Goal: Check status: Check status

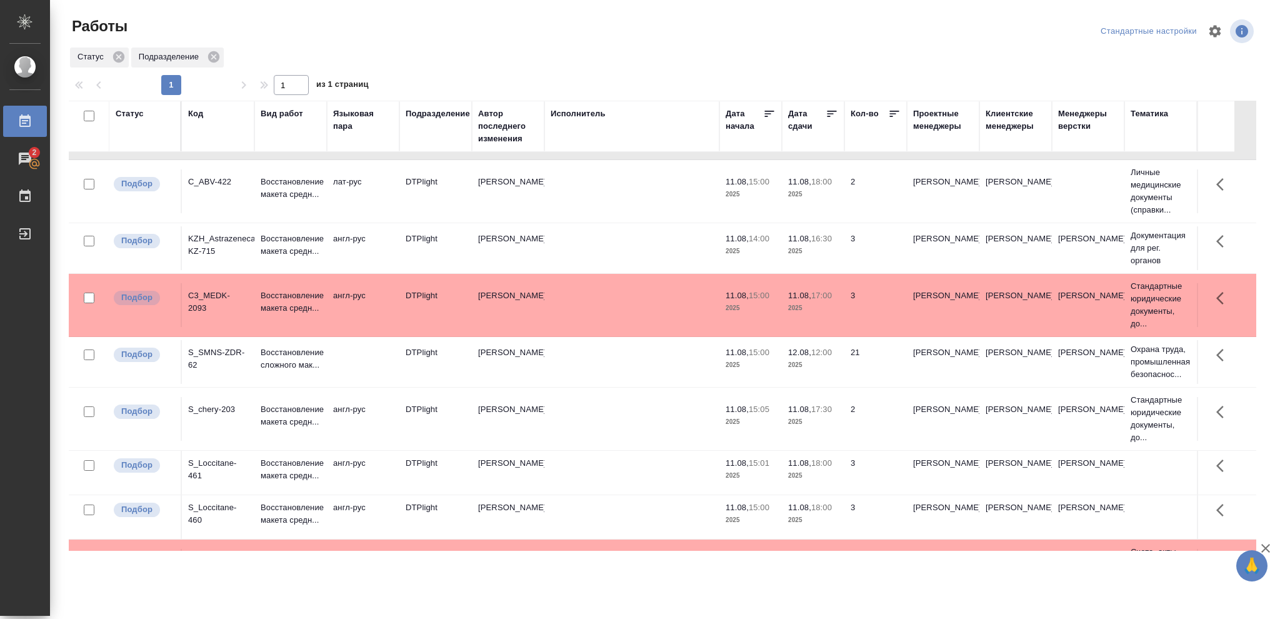
scroll to position [108, 0]
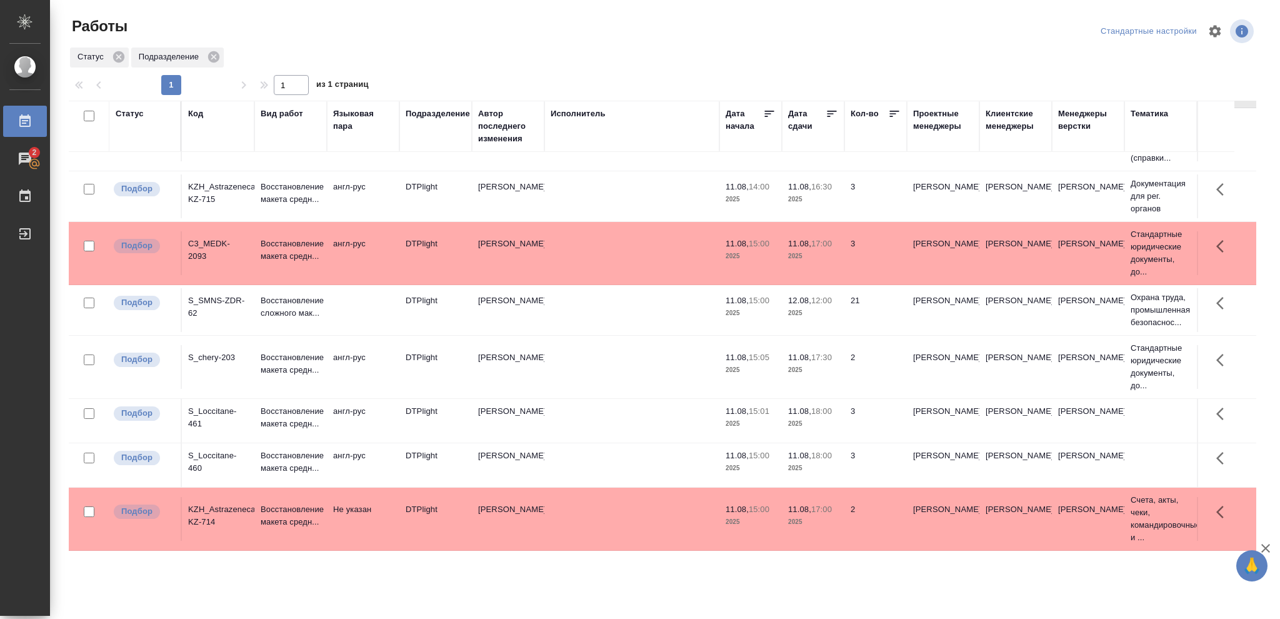
click at [811, 98] on td "12.08, 12:00 2025" at bounding box center [813, 76] width 63 height 44
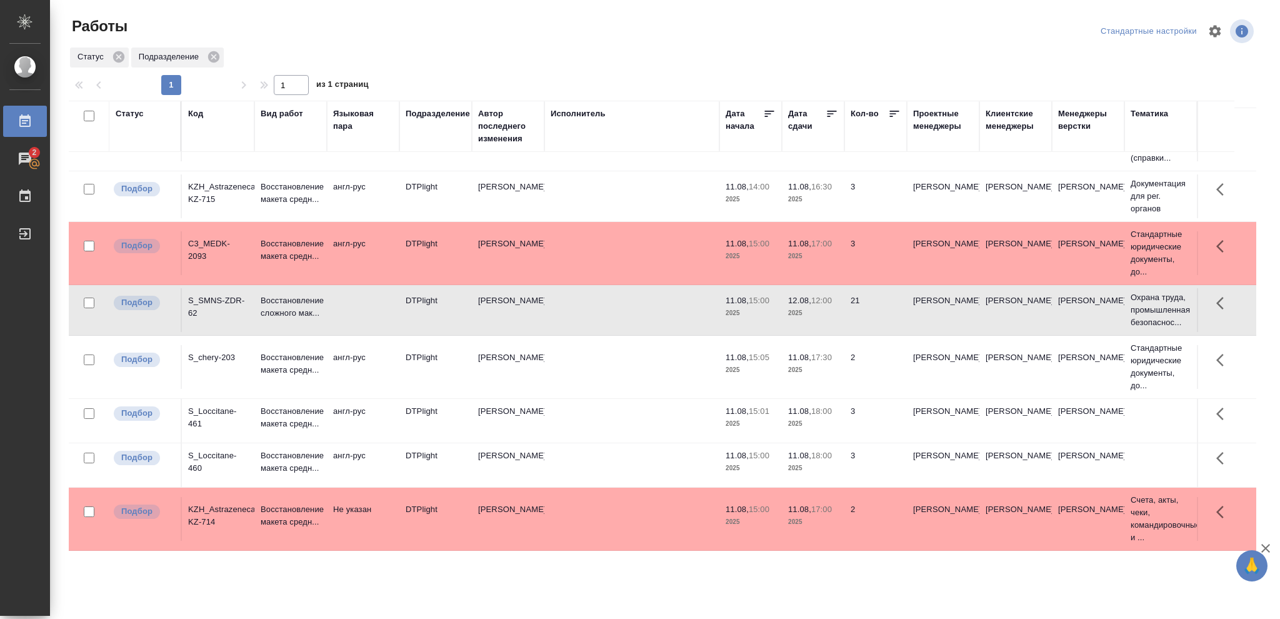
click at [811, 98] on td "12.08, 12:00 2025" at bounding box center [813, 76] width 63 height 44
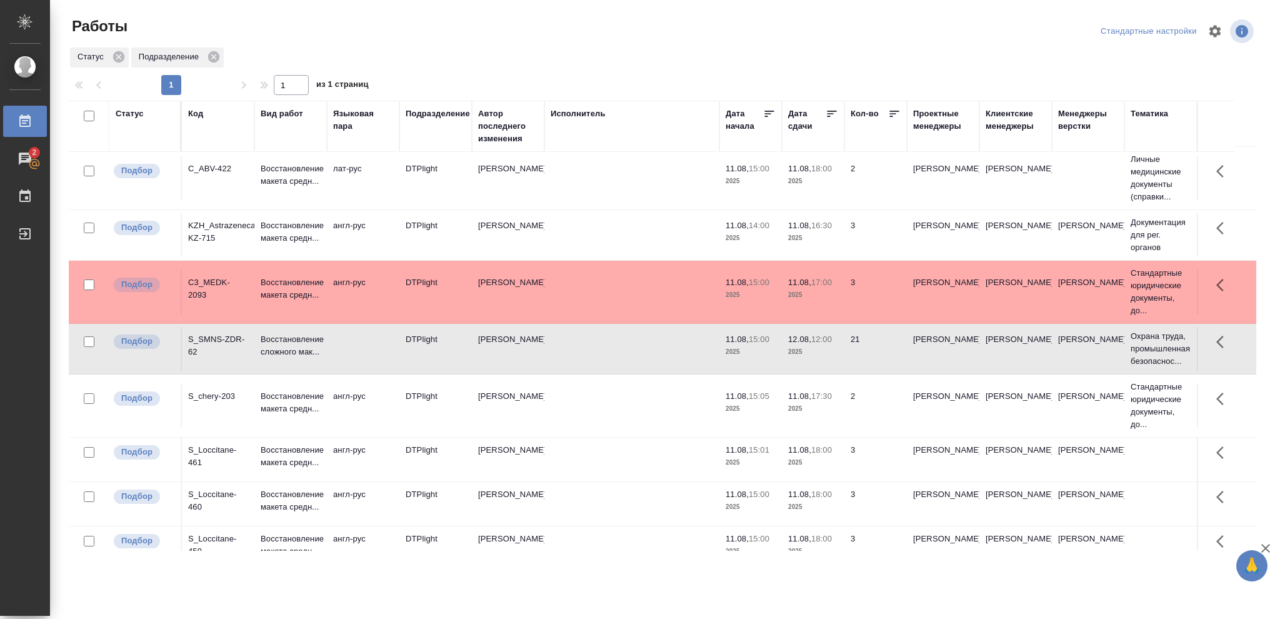
scroll to position [0, 0]
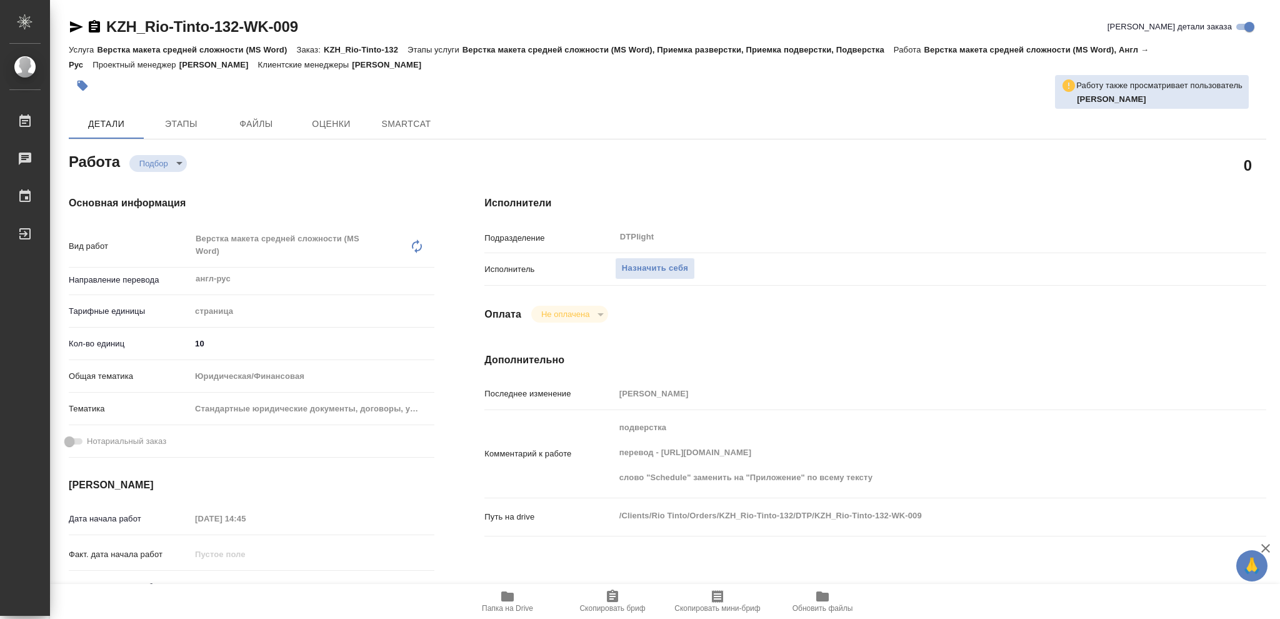
type textarea "x"
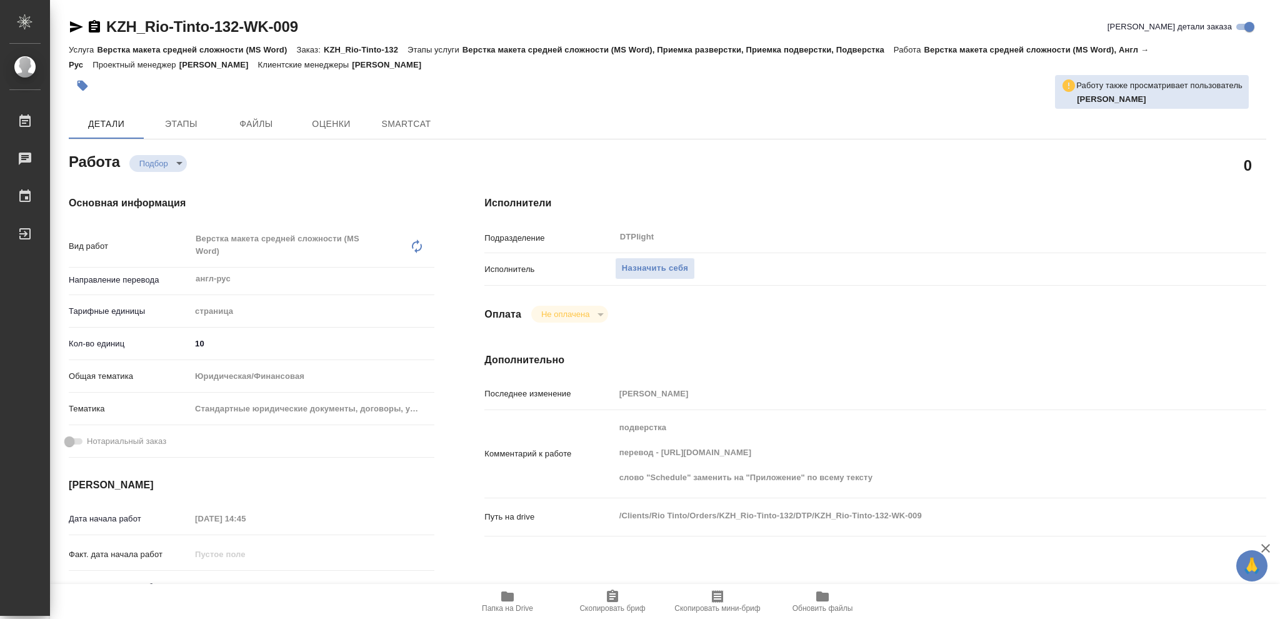
type textarea "x"
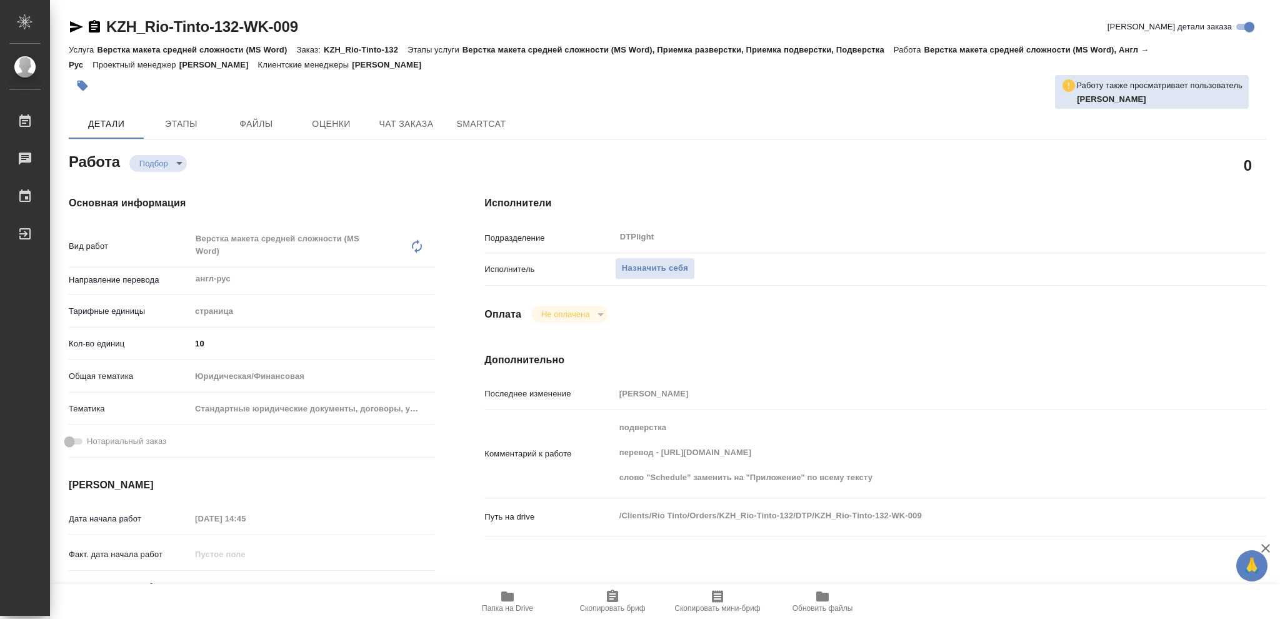
type textarea "x"
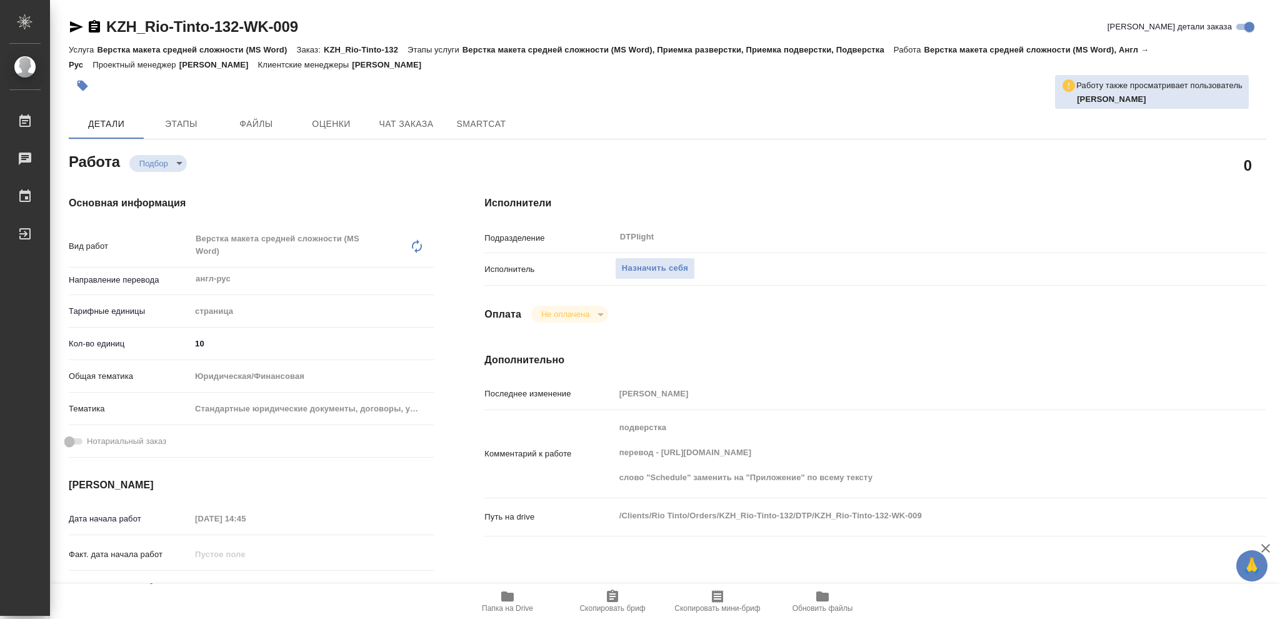
type textarea "x"
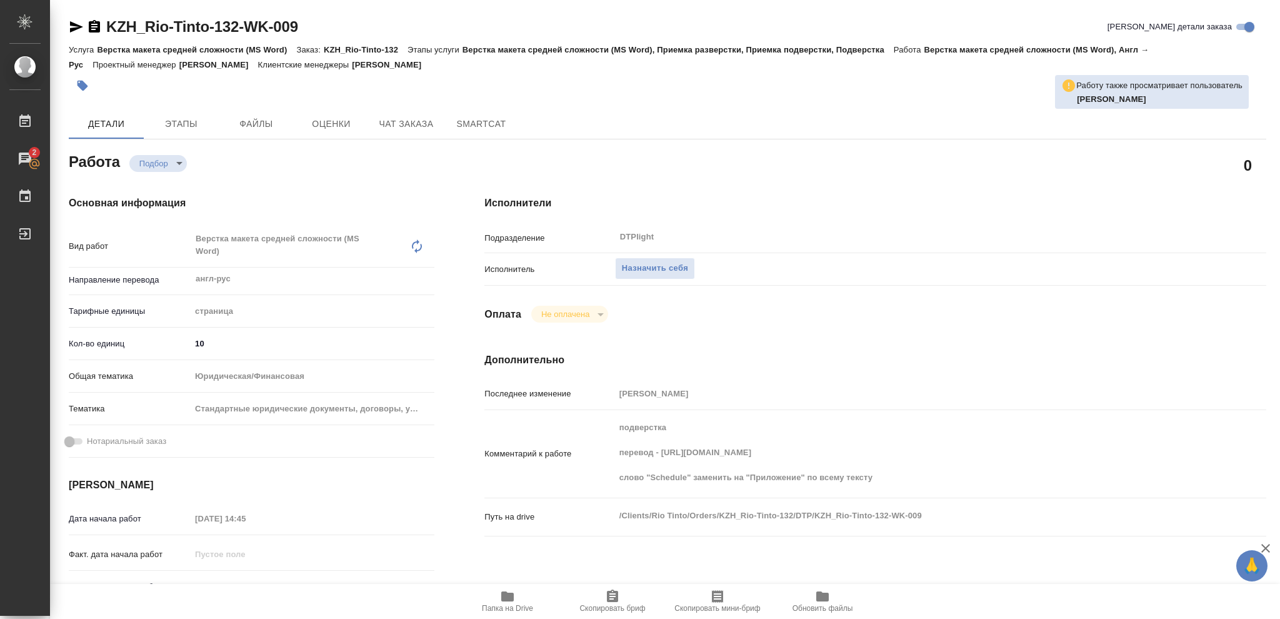
click at [501, 594] on icon "button" at bounding box center [507, 596] width 13 height 10
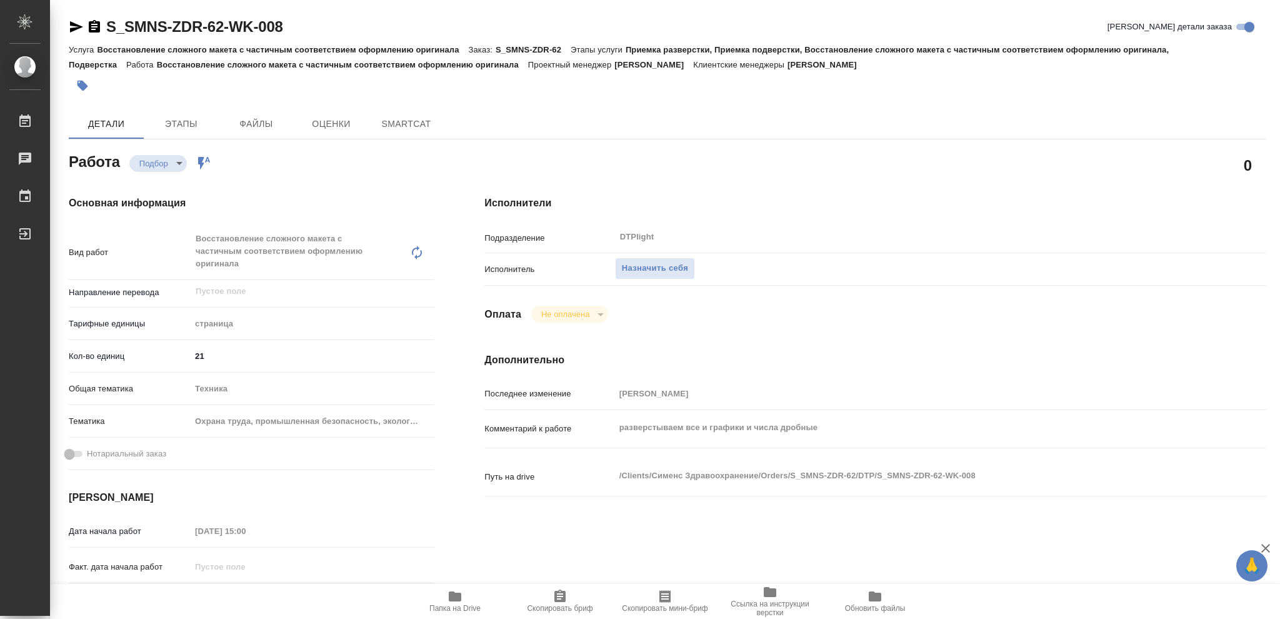
type textarea "x"
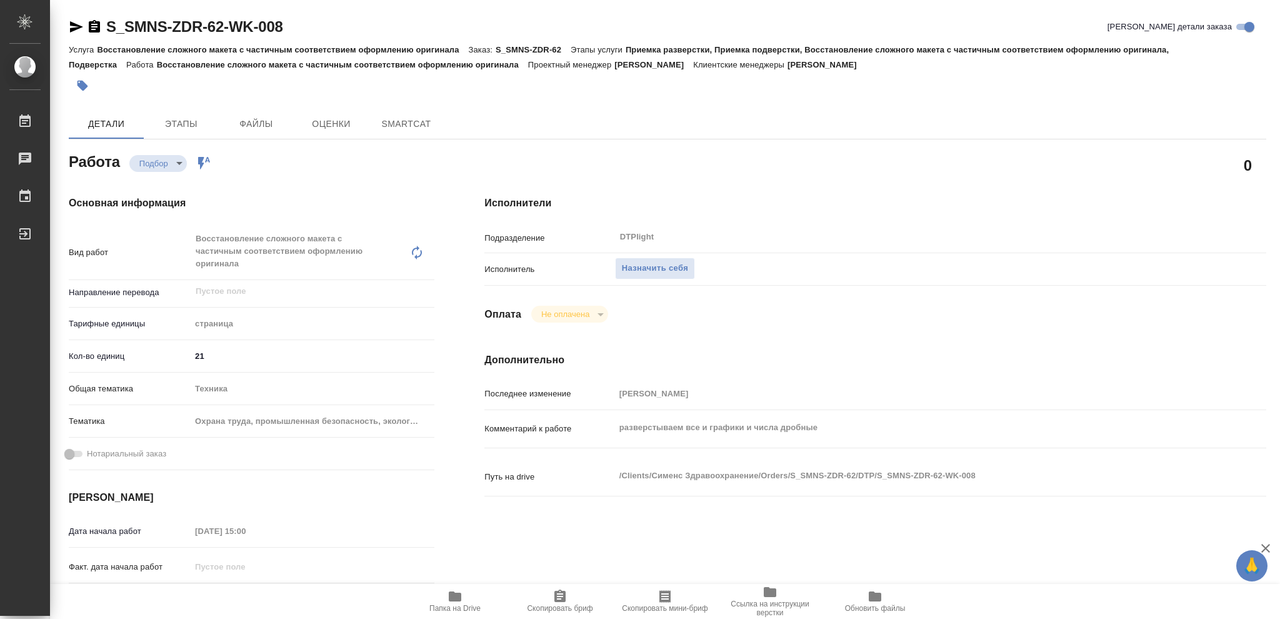
type textarea "x"
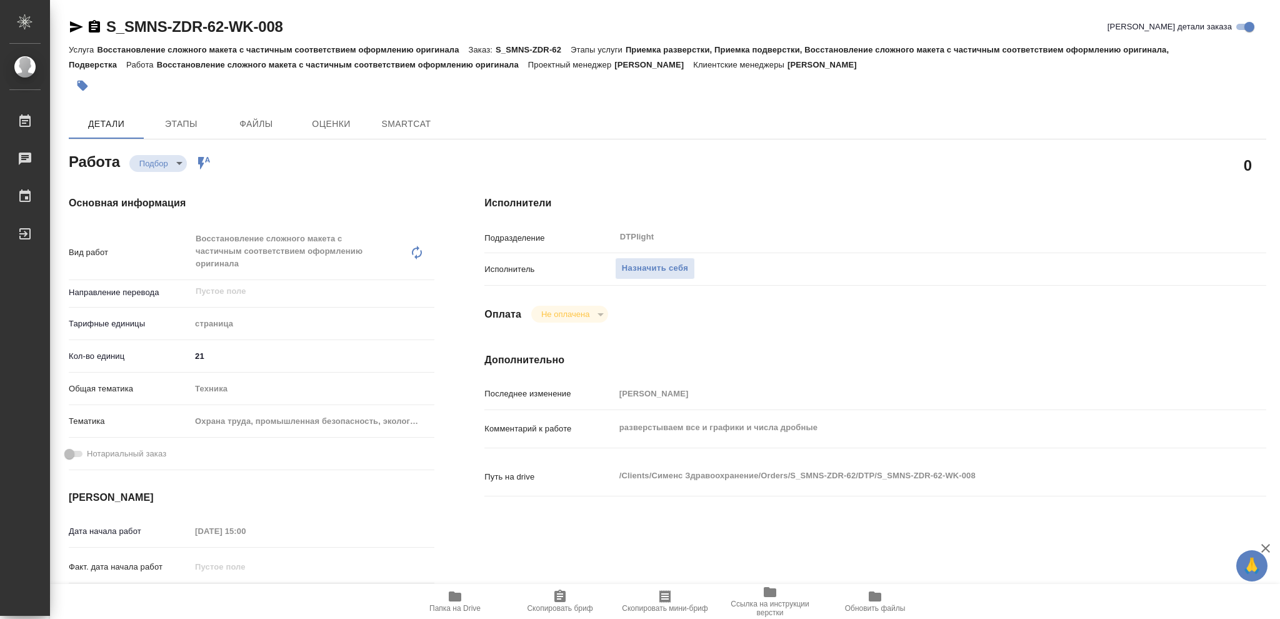
type textarea "x"
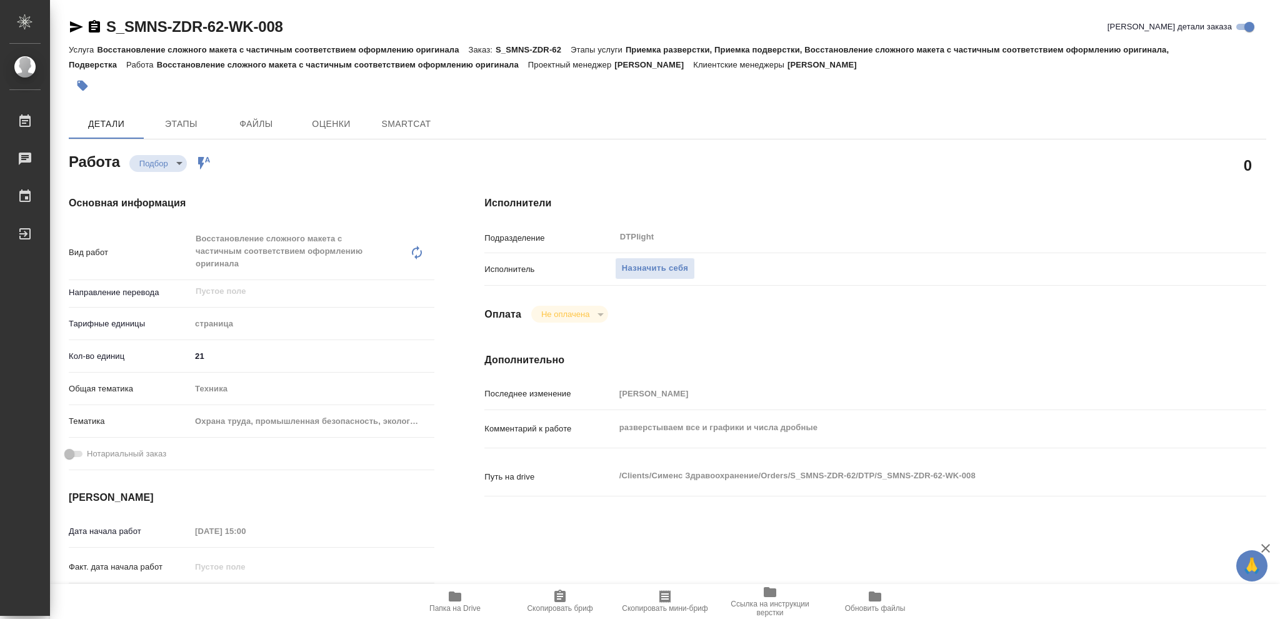
type textarea "x"
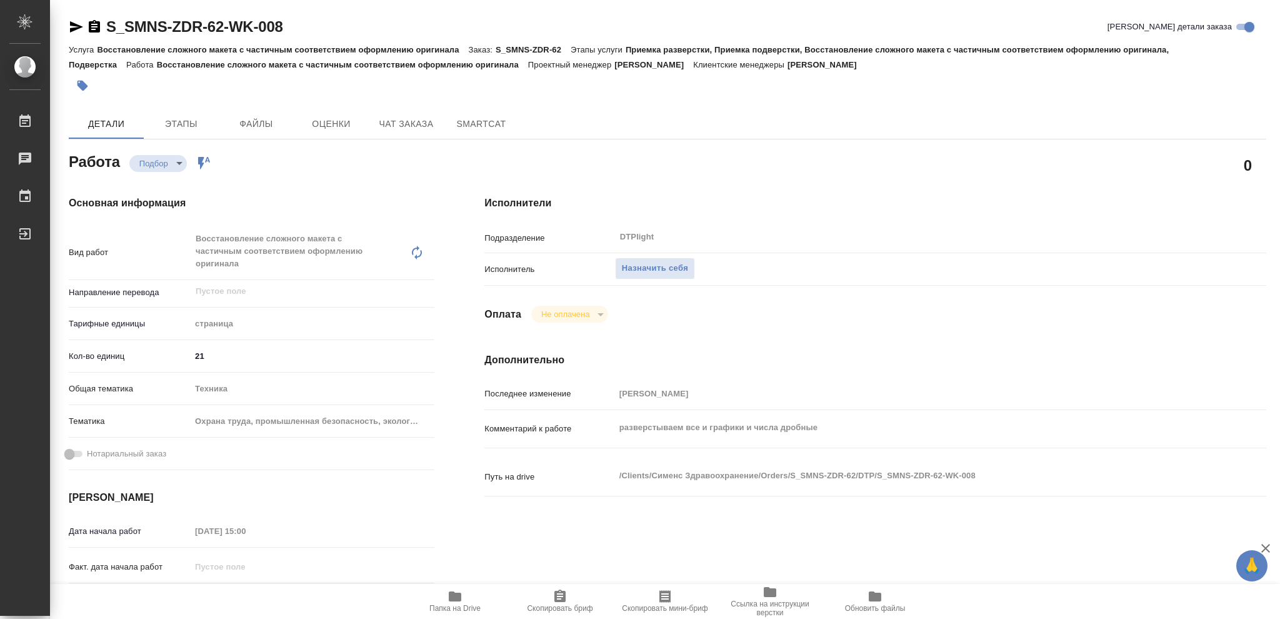
type textarea "x"
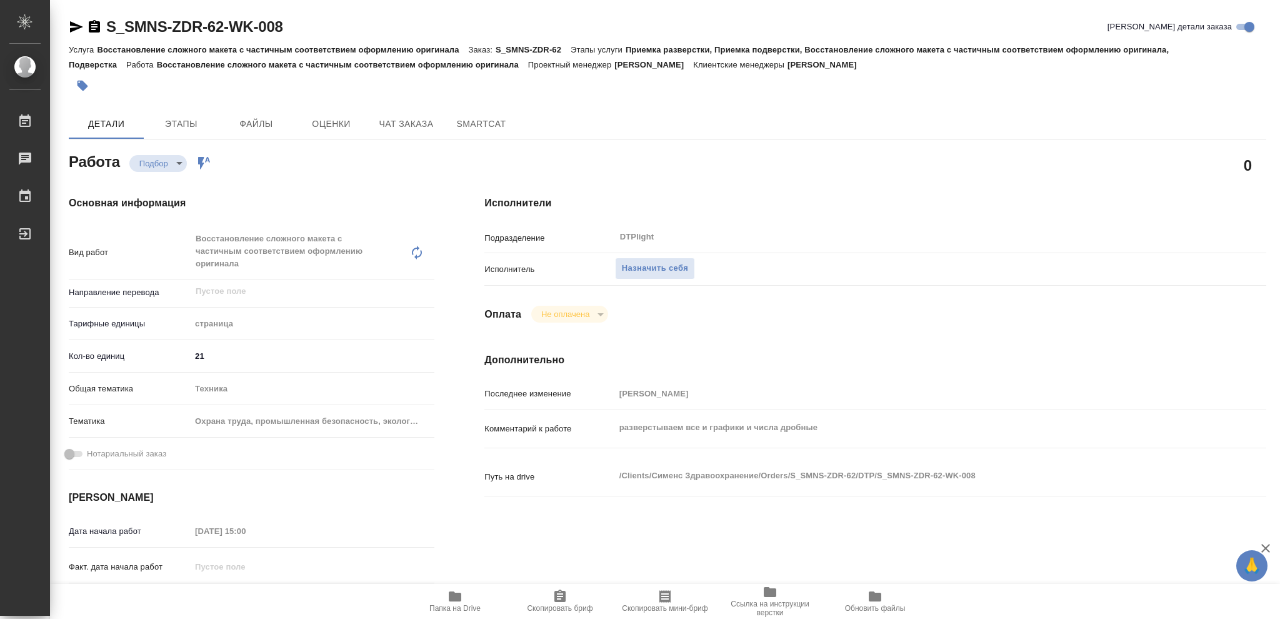
type textarea "x"
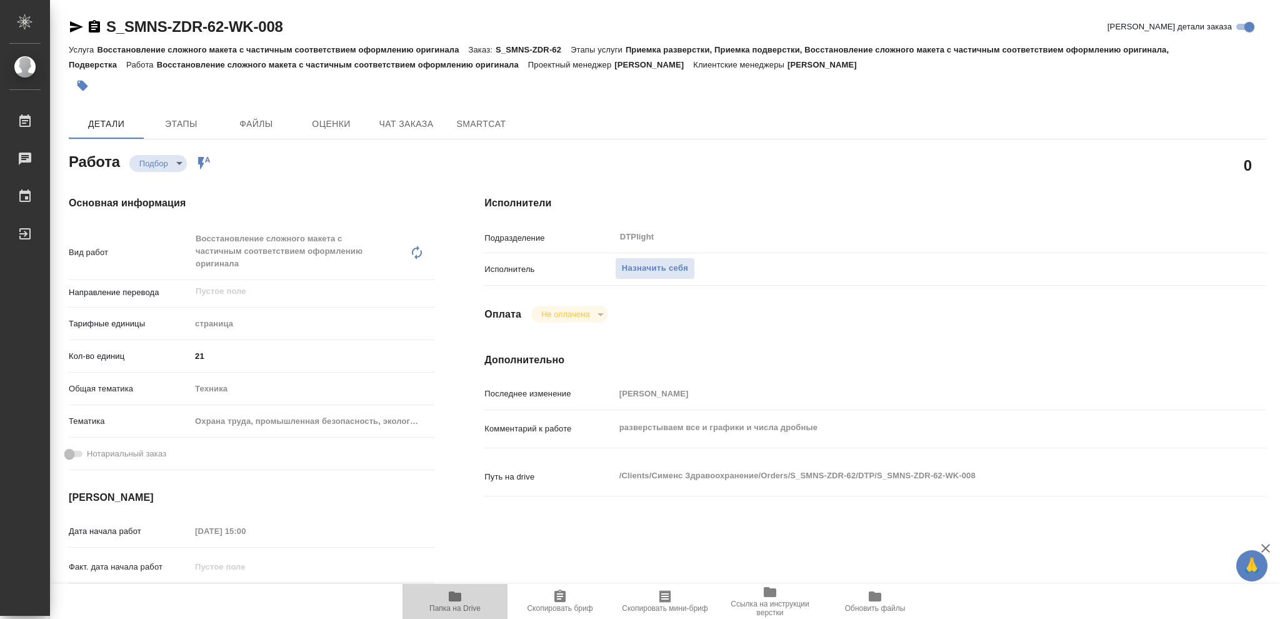
click at [448, 596] on icon "button" at bounding box center [455, 596] width 15 height 15
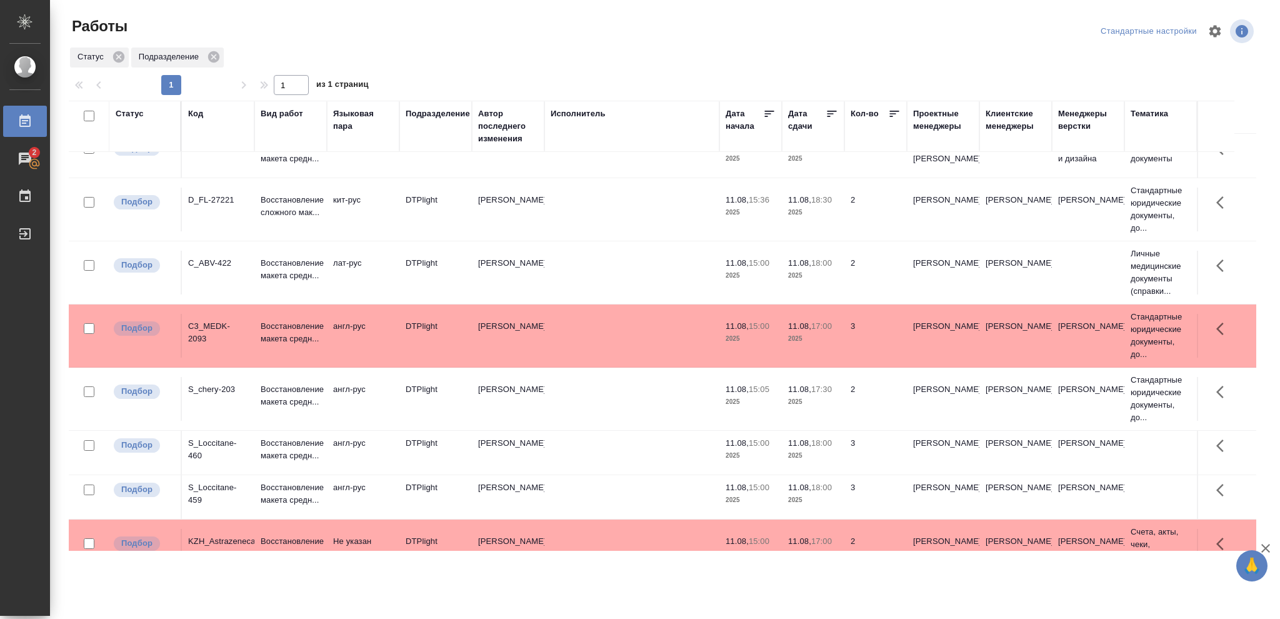
scroll to position [196, 0]
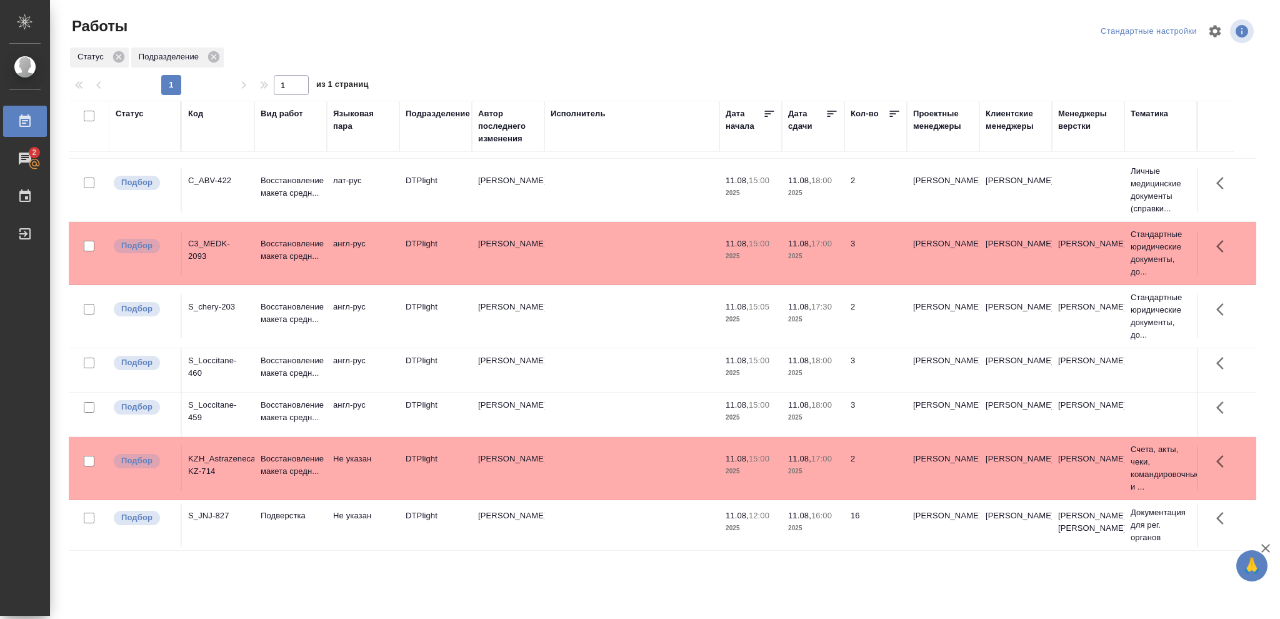
click at [816, 523] on p "2025" at bounding box center [813, 528] width 50 height 13
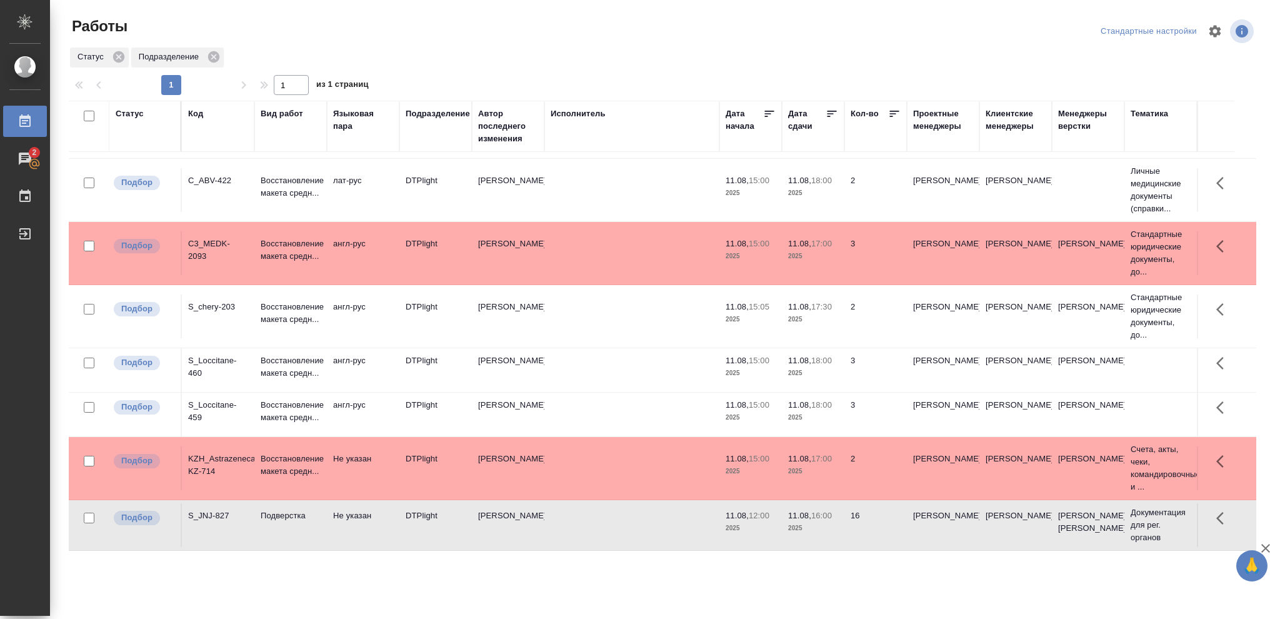
click at [816, 523] on p "2025" at bounding box center [813, 528] width 50 height 13
